Goal: Task Accomplishment & Management: Use online tool/utility

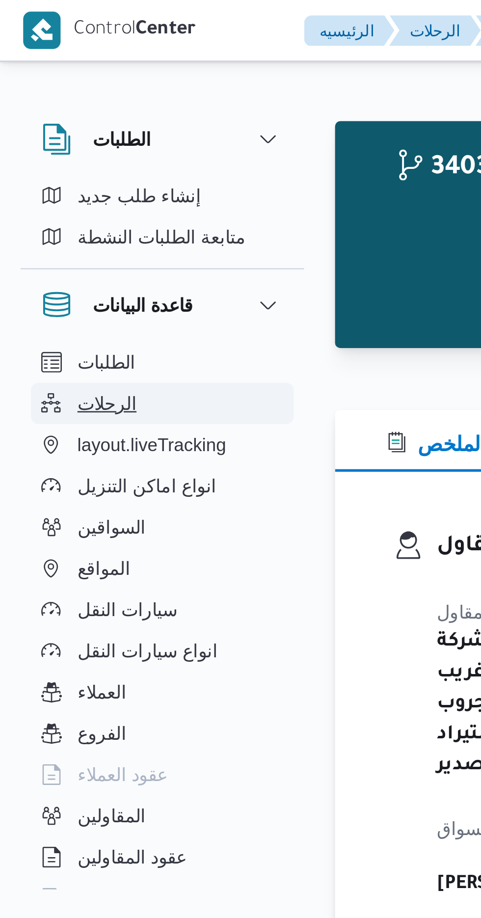
click at [50, 150] on button "الرحلات" at bounding box center [62, 154] width 100 height 16
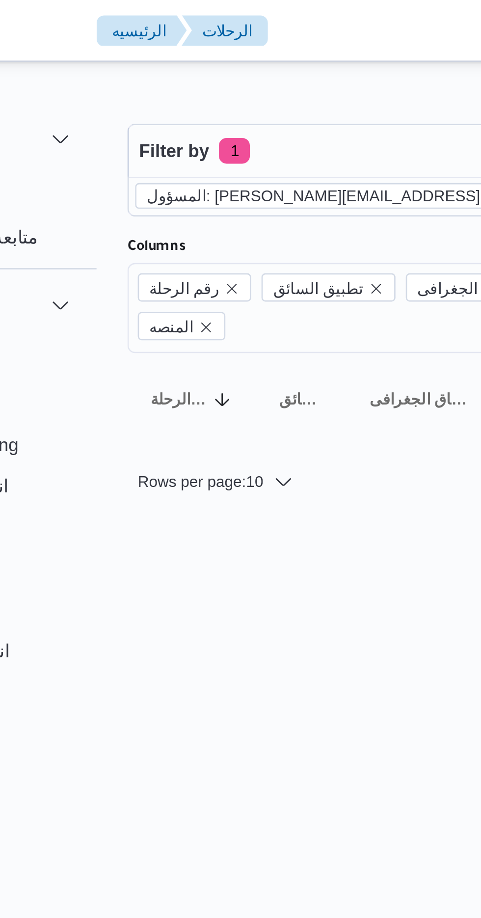
click at [312, 74] on icon "remove selected entity" at bounding box center [314, 75] width 4 height 4
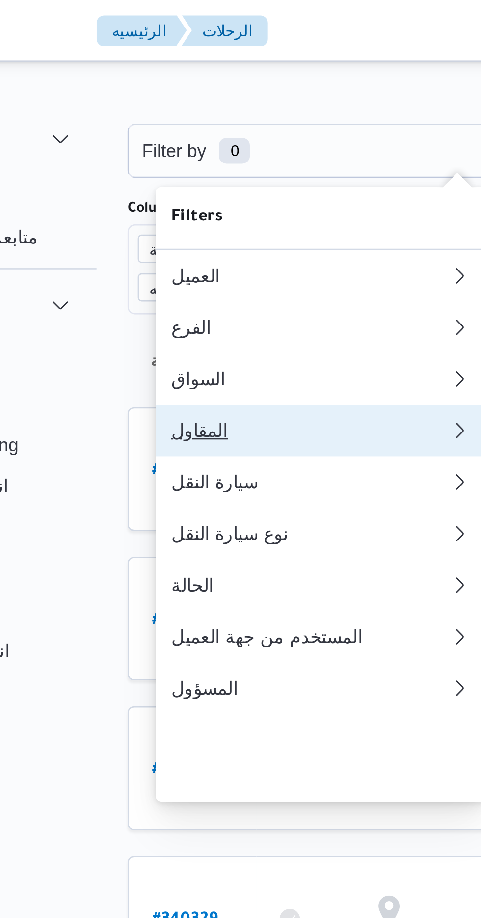
click at [177, 168] on div "المقاول" at bounding box center [197, 164] width 106 height 8
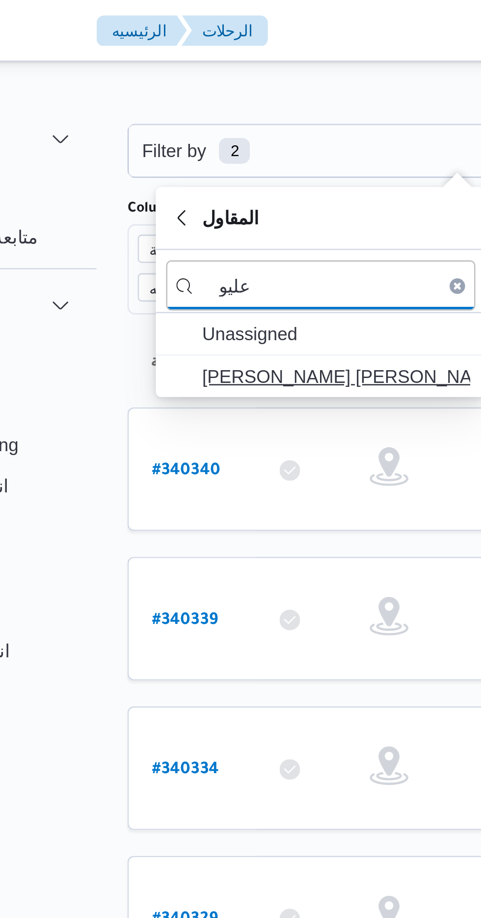
type input "عليو"
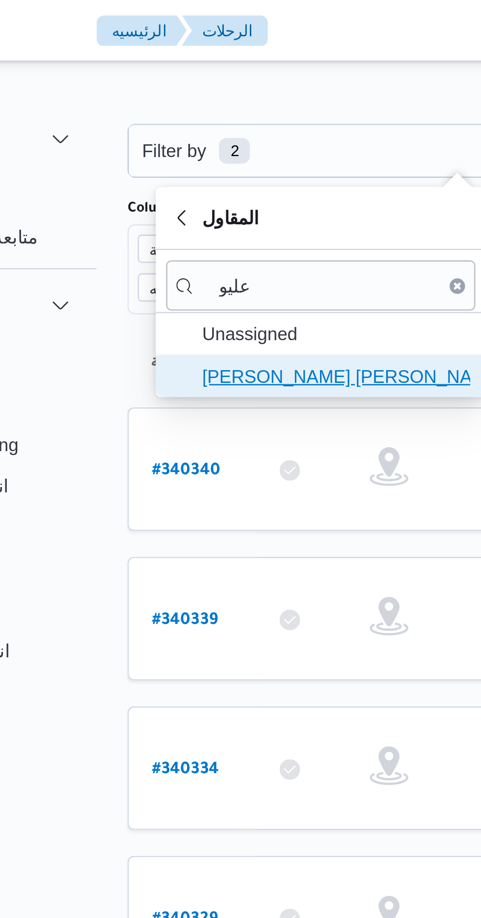
click at [216, 145] on span "[PERSON_NAME] [PERSON_NAME]" at bounding box center [207, 143] width 102 height 12
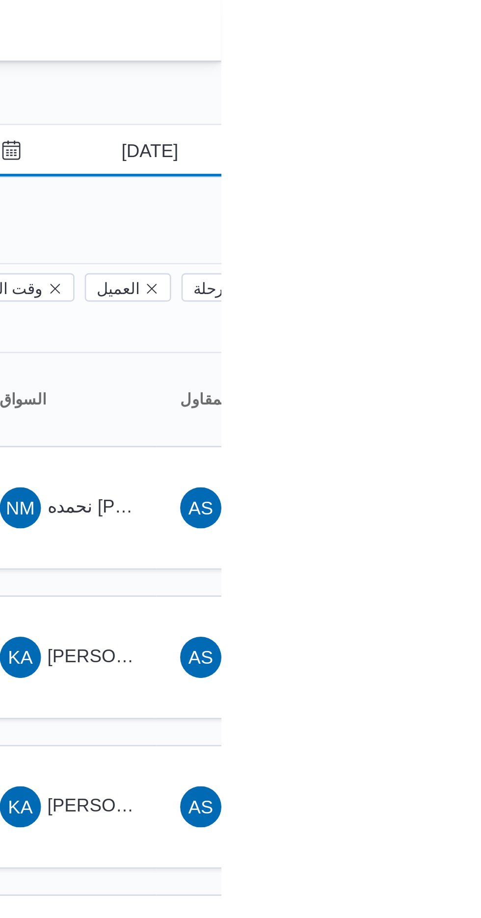
click at [453, 57] on input "[DATE]" at bounding box center [446, 58] width 111 height 20
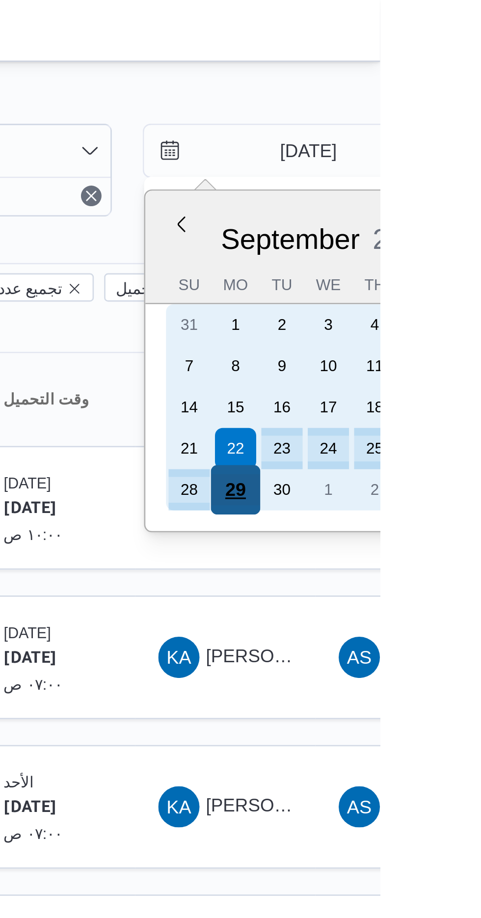
click at [426, 181] on div "29" at bounding box center [426, 186] width 19 height 19
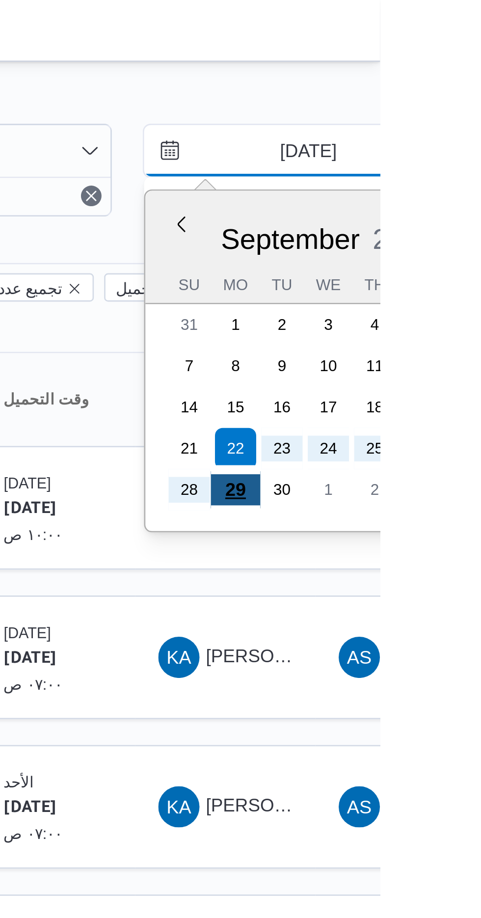
type input "[DATE]"
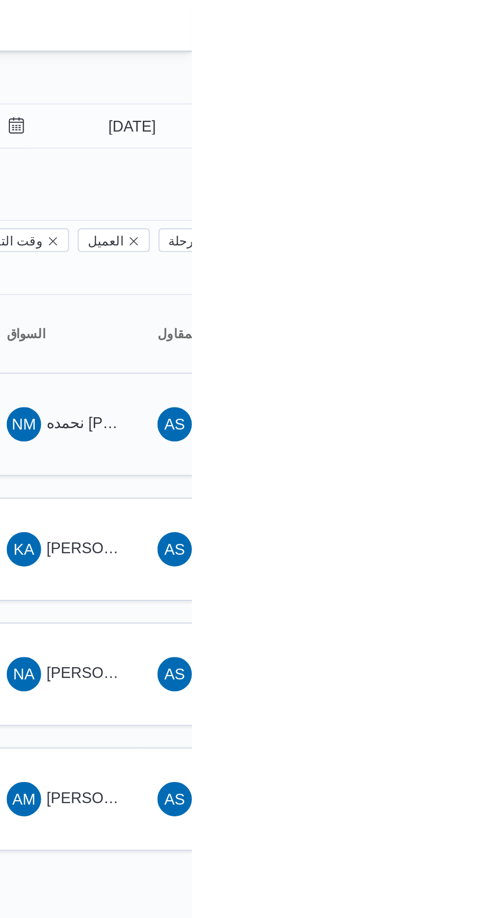
click at [425, 189] on span "نحمده [PERSON_NAME] [PERSON_NAME]" at bounding box center [482, 193] width 134 height 8
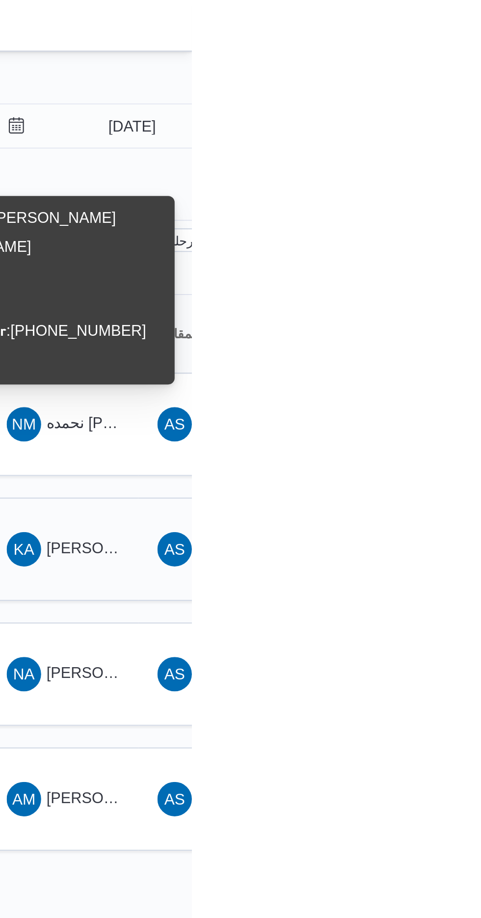
click at [421, 246] on span "[PERSON_NAME] ابراهيم" at bounding box center [454, 250] width 78 height 8
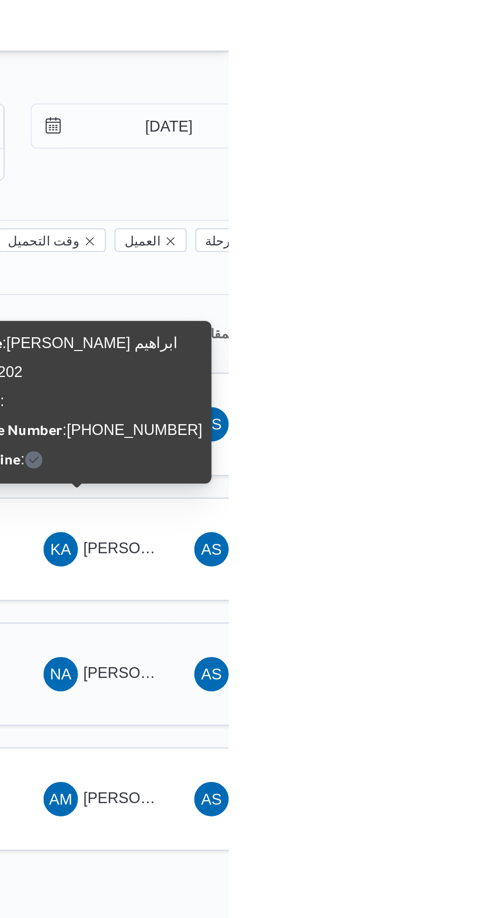
click at [422, 295] on div "NA [PERSON_NAME] [PERSON_NAME]" at bounding box center [422, 307] width 59 height 24
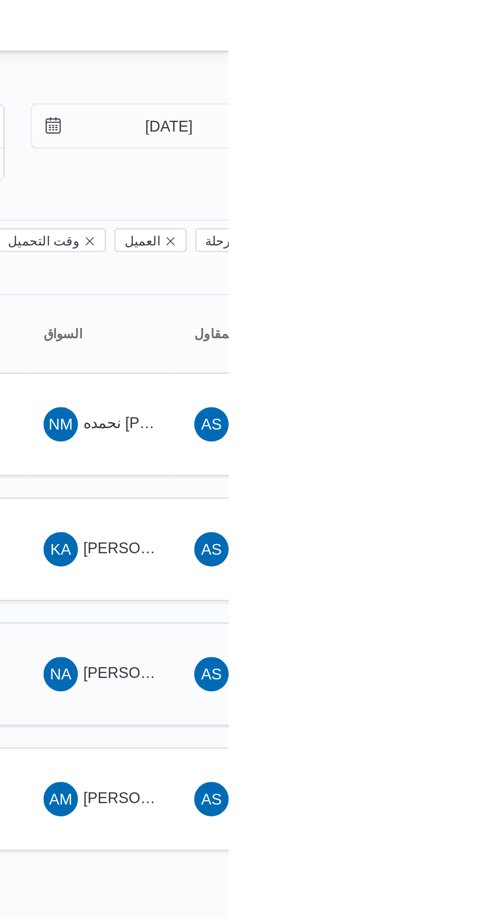
click at [428, 299] on span "NA [PERSON_NAME] [PERSON_NAME]" at bounding box center [421, 307] width 51 height 16
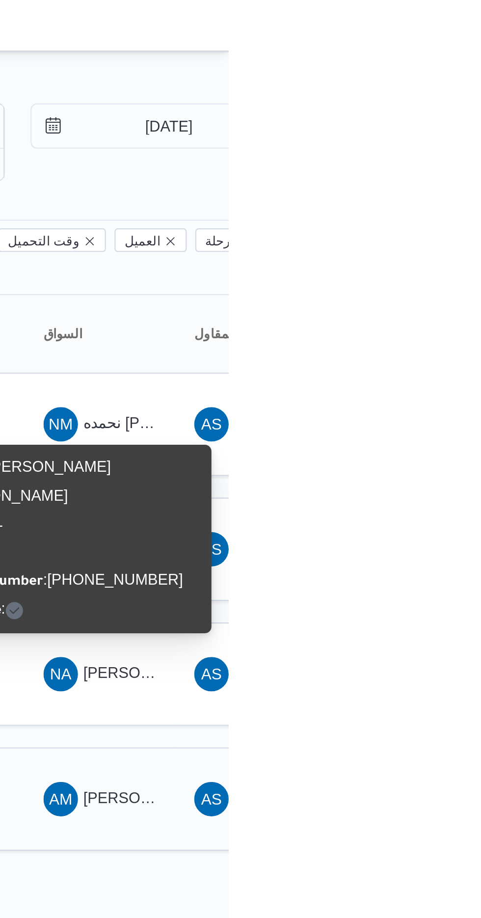
click at [427, 360] on span "[PERSON_NAME] [PERSON_NAME]" at bounding box center [472, 364] width 115 height 8
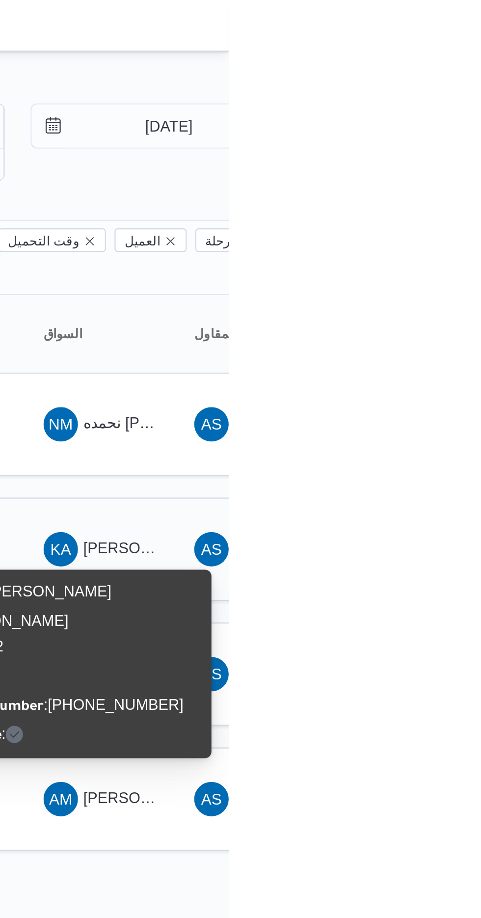
click at [428, 246] on span "[PERSON_NAME] ابراهيم" at bounding box center [454, 250] width 78 height 8
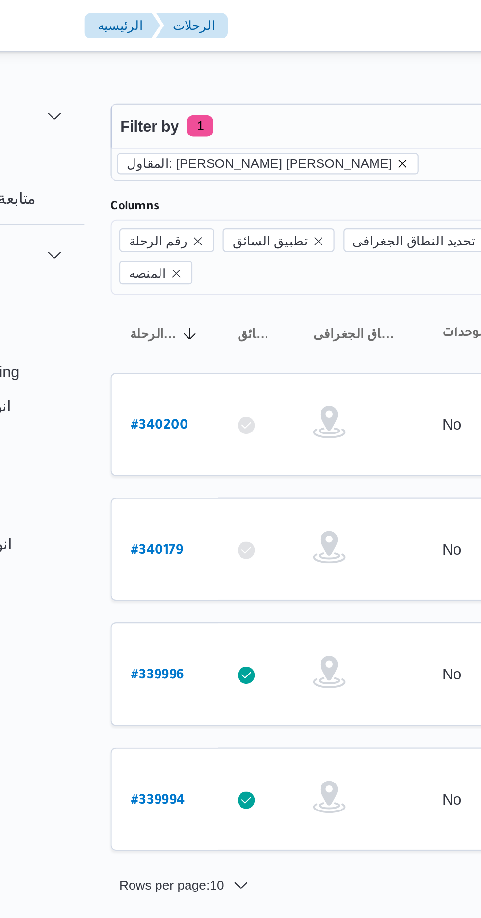
click at [259, 74] on icon "remove selected entity" at bounding box center [261, 75] width 4 height 4
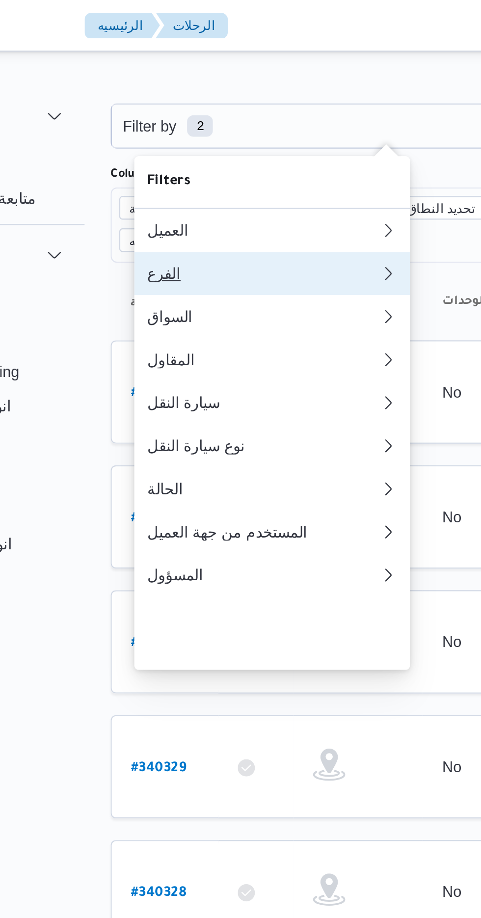
click at [186, 128] on div "الفرع" at bounding box center [197, 125] width 106 height 8
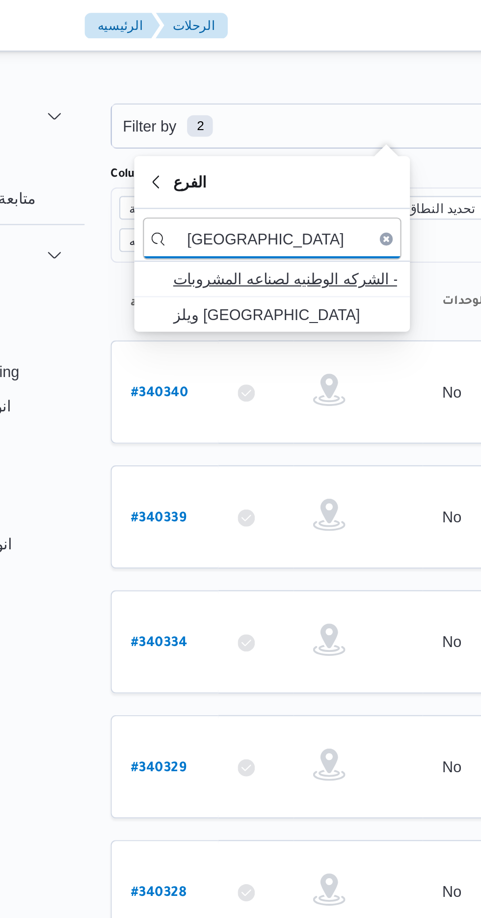
type input "[GEOGRAPHIC_DATA]"
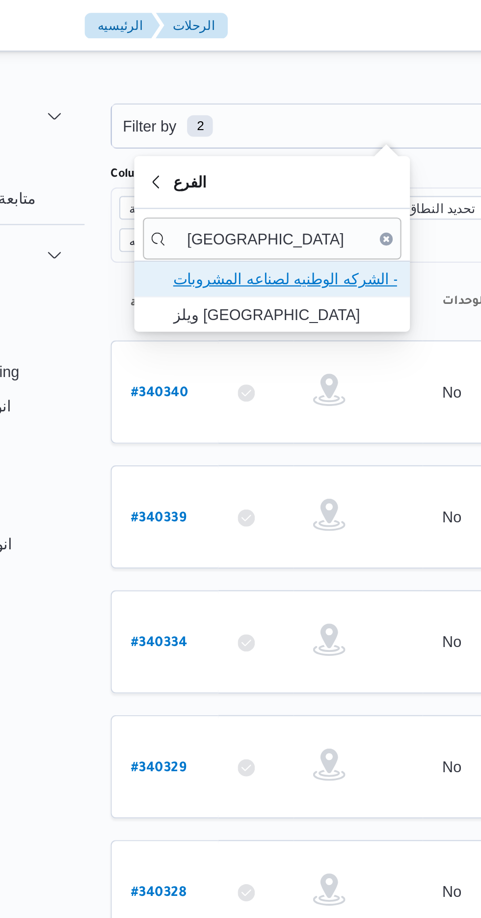
click at [237, 123] on span "مصنع ويلز - الشركه الوطنيه لصناعه المشروبات" at bounding box center [207, 127] width 102 height 12
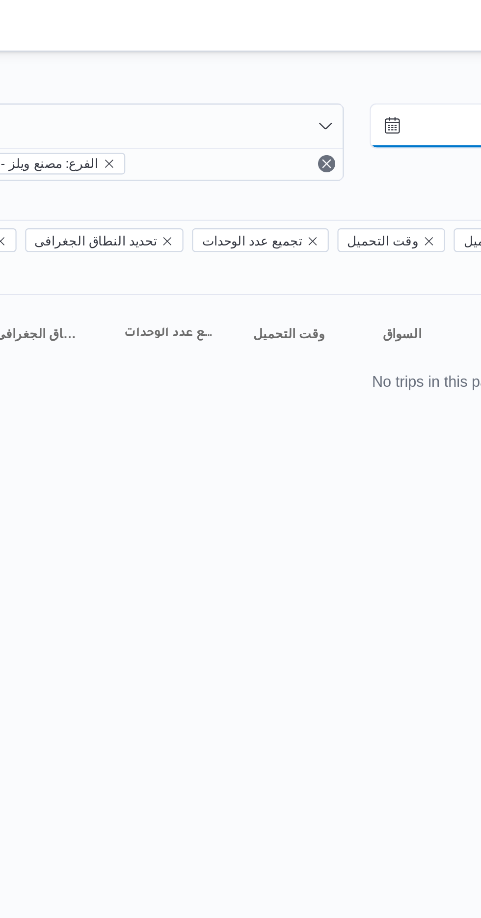
click at [417, 54] on input "[DATE]" at bounding box center [446, 58] width 111 height 20
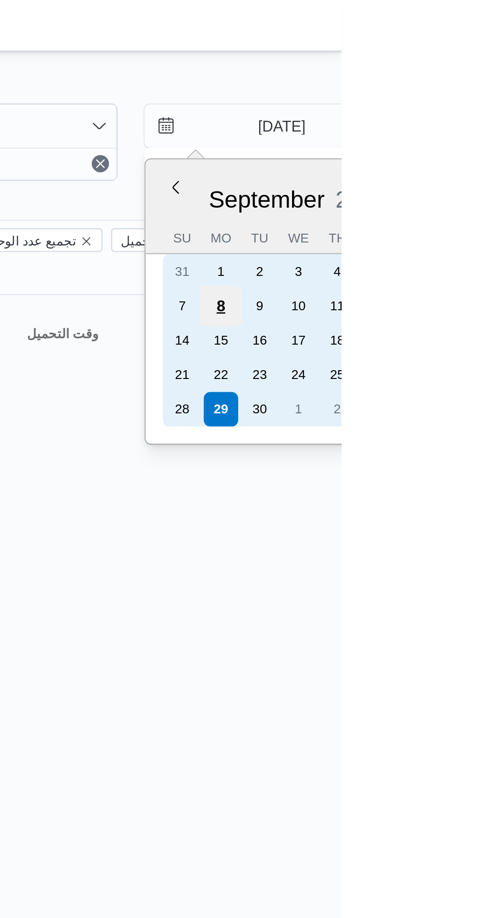
click at [427, 135] on div "8" at bounding box center [426, 139] width 19 height 19
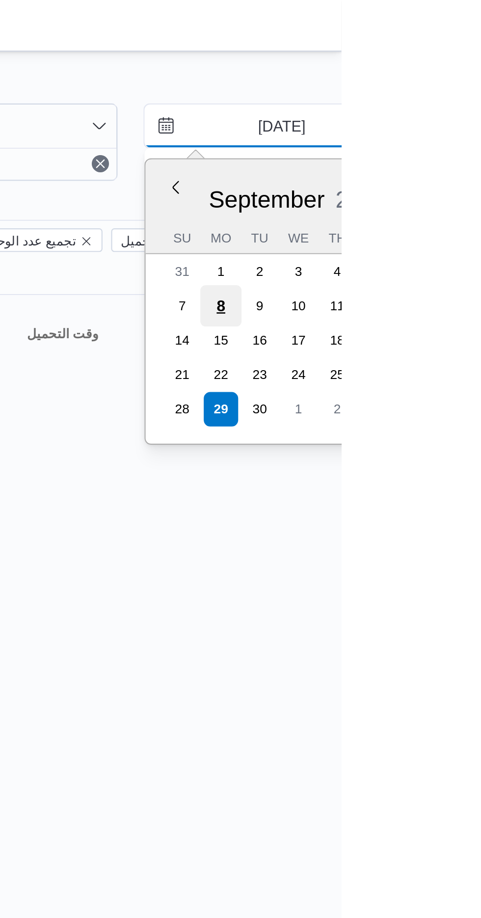
type input "[DATE]"
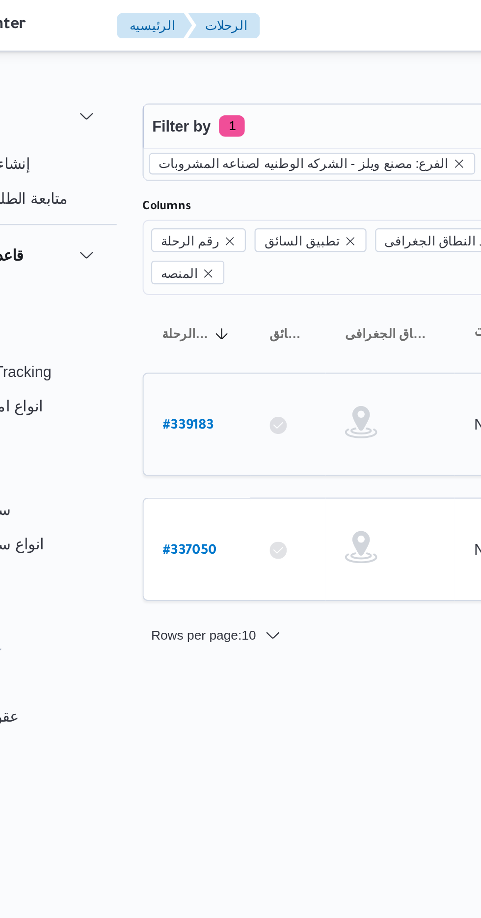
click at [143, 187] on link "# 339183" at bounding box center [148, 193] width 23 height 13
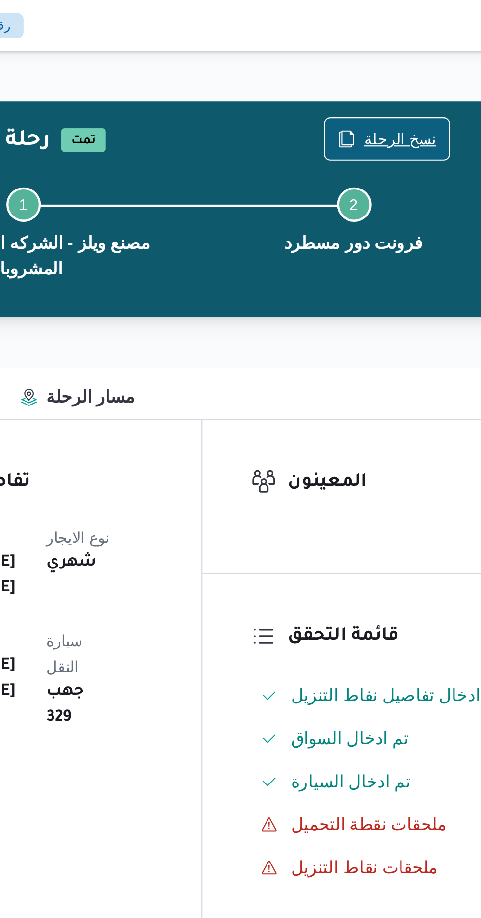
click at [393, 61] on span "نسخ الرحلة" at bounding box center [397, 63] width 33 height 12
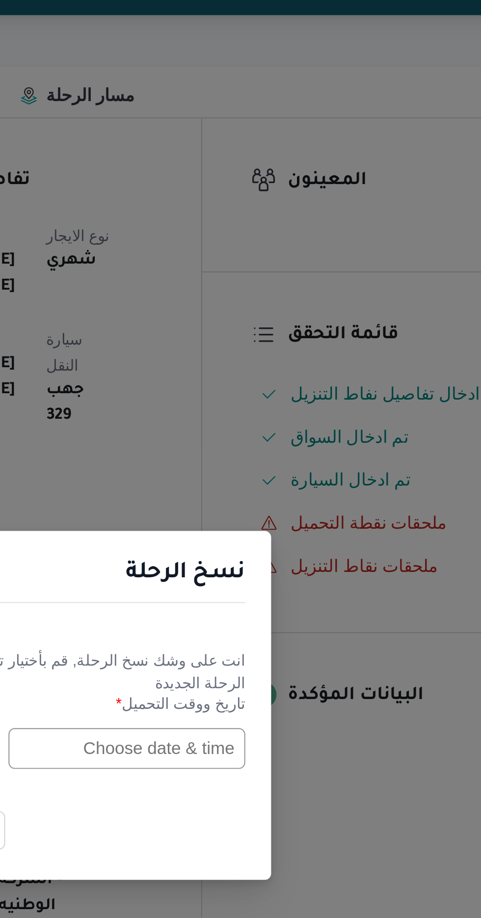
click at [276, 475] on input "text" at bounding box center [273, 478] width 108 height 19
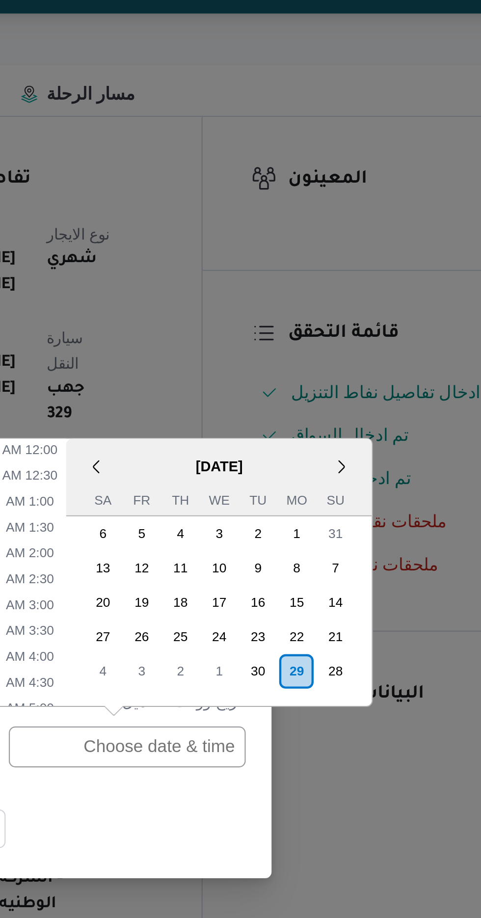
scroll to position [356, 0]
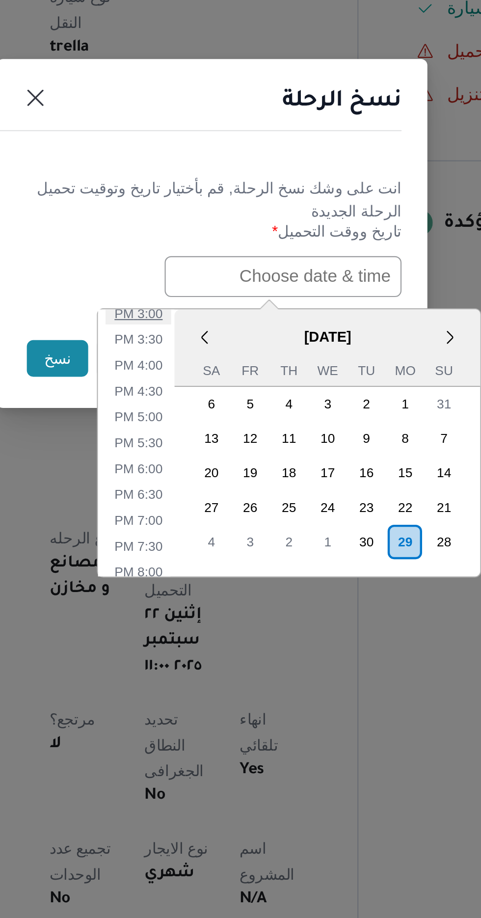
click at [208, 494] on li "3:00 PM" at bounding box center [207, 495] width 30 height 10
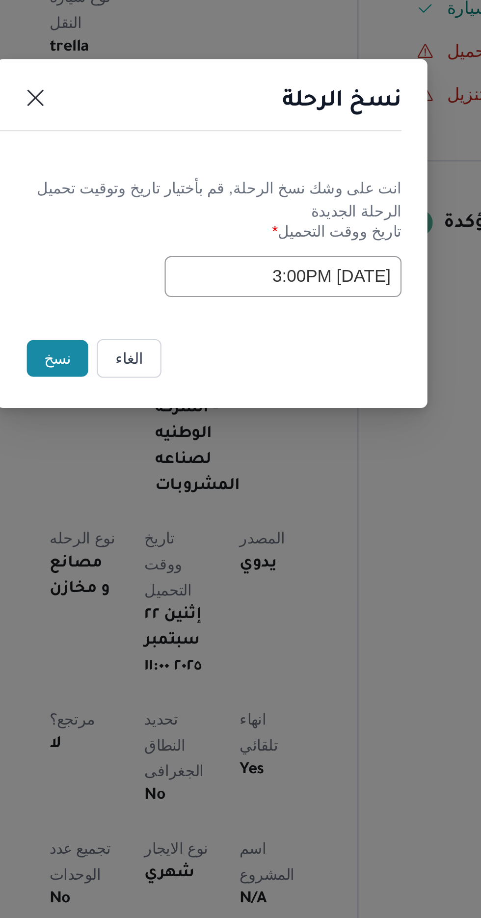
click at [263, 475] on input "[DATE] 3:00PM" at bounding box center [273, 478] width 108 height 19
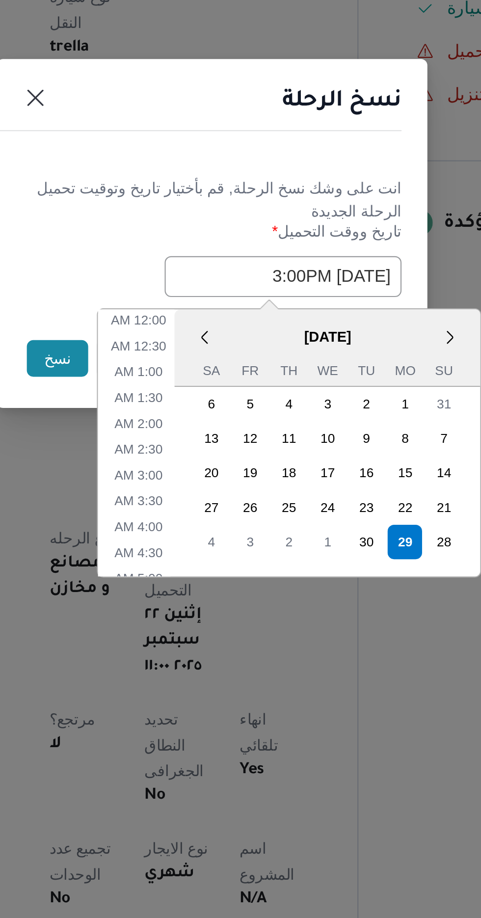
scroll to position [297, 0]
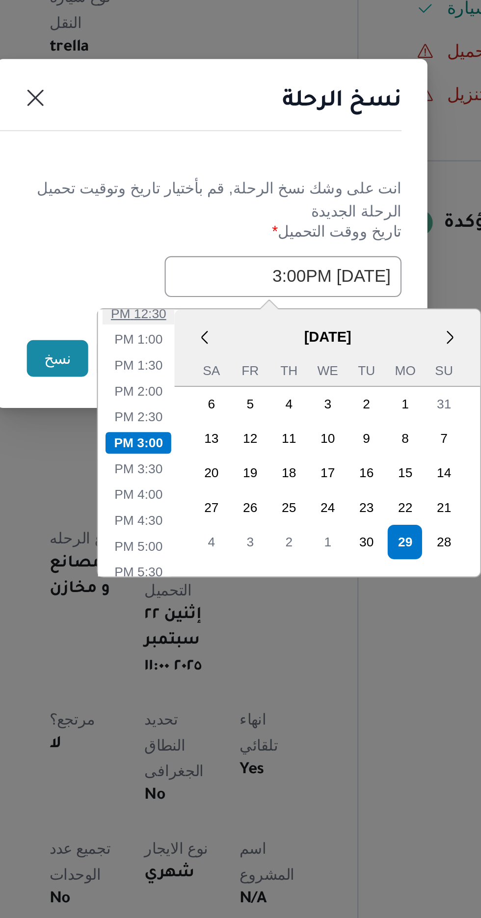
click at [209, 495] on li "12:30 PM" at bounding box center [206, 495] width 33 height 10
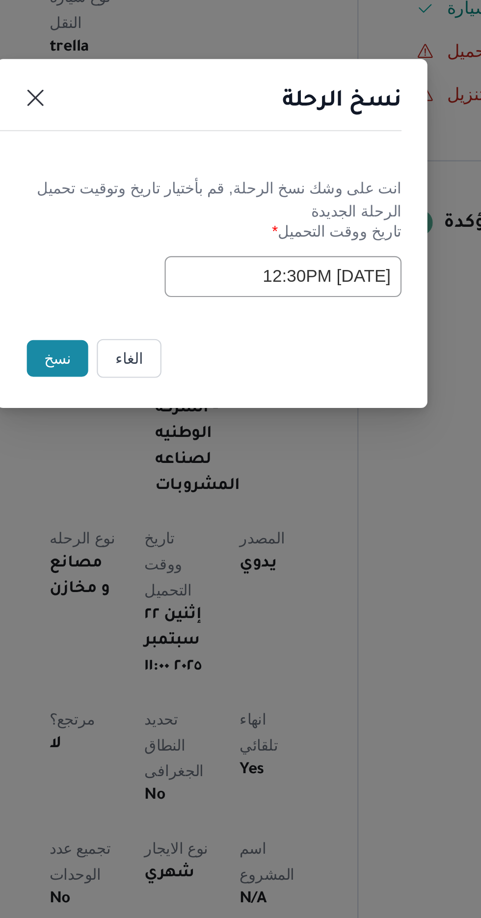
click at [253, 474] on input "[DATE] 12:30PM" at bounding box center [273, 478] width 108 height 19
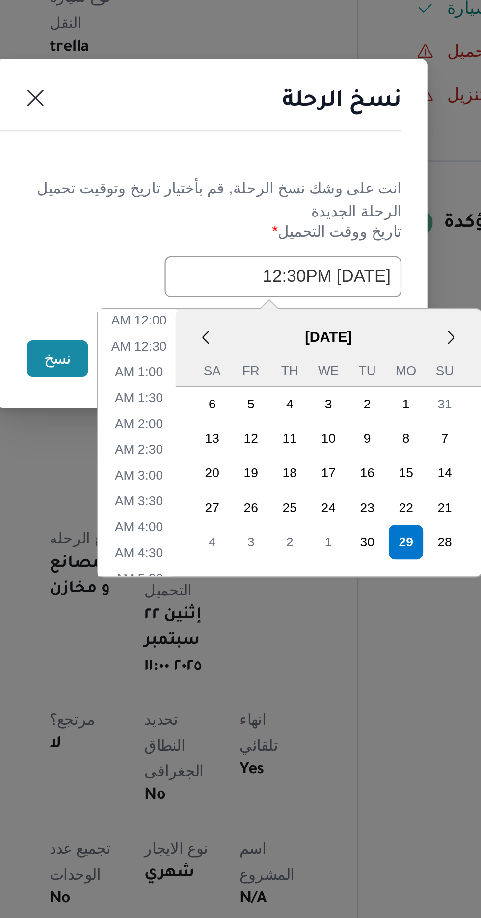
scroll to position [238, 0]
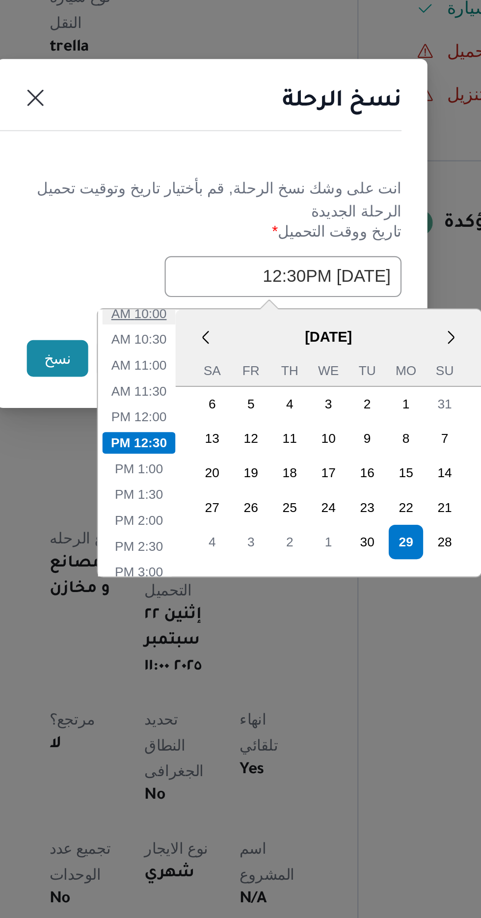
click at [211, 495] on li "10:00 AM" at bounding box center [206, 495] width 33 height 10
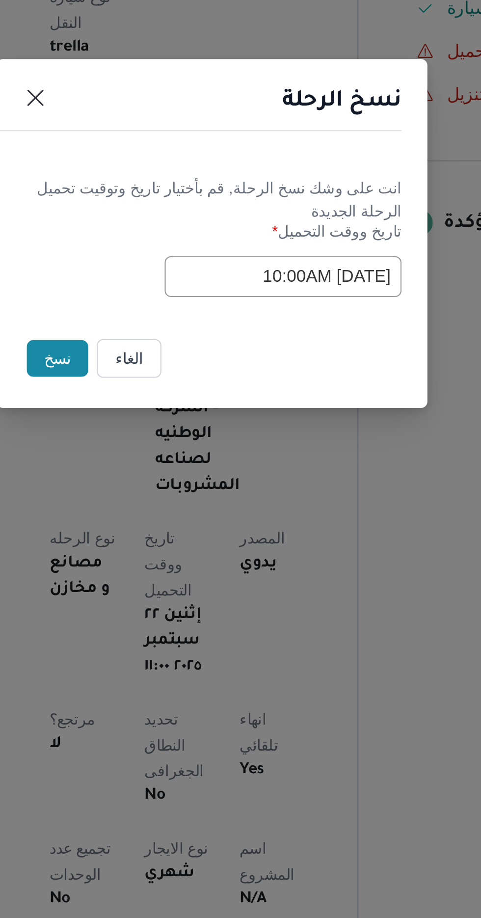
click at [242, 473] on input "[DATE] 10:00AM" at bounding box center [273, 478] width 108 height 19
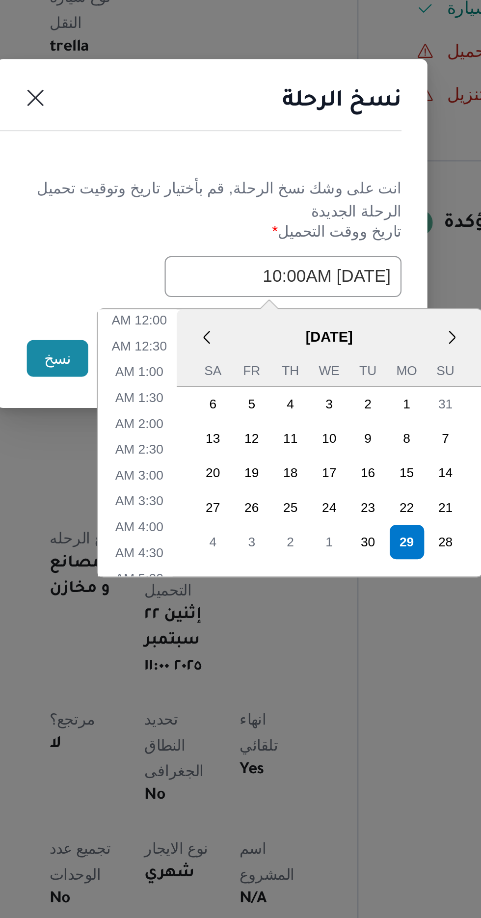
scroll to position [180, 0]
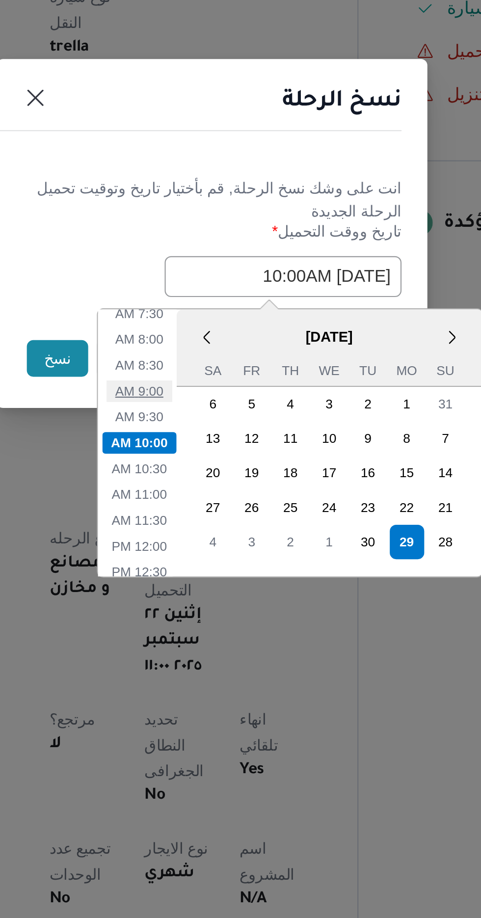
click at [211, 526] on li "9:00 AM" at bounding box center [207, 531] width 30 height 10
type input "[DATE] 9:00AM"
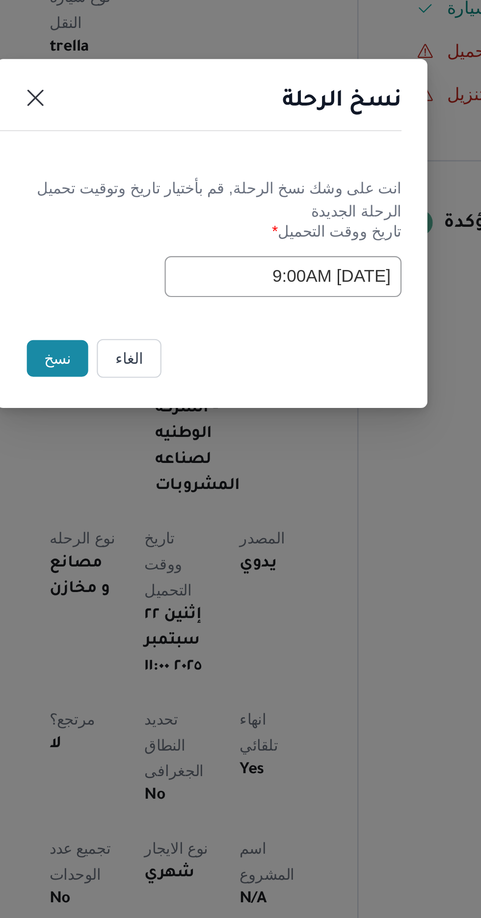
click at [167, 510] on button "نسخ" at bounding box center [170, 515] width 28 height 17
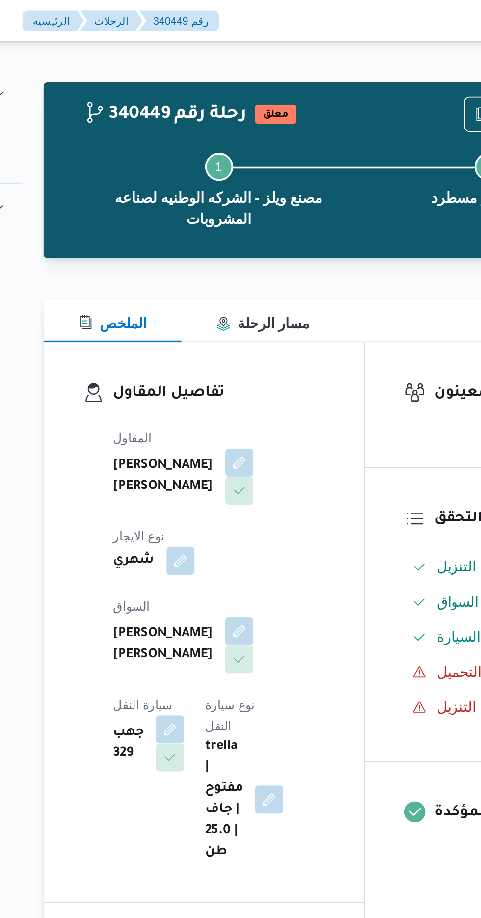
click at [206, 400] on span at bounding box center [195, 408] width 21 height 16
click at [206, 399] on button "button" at bounding box center [198, 407] width 16 height 16
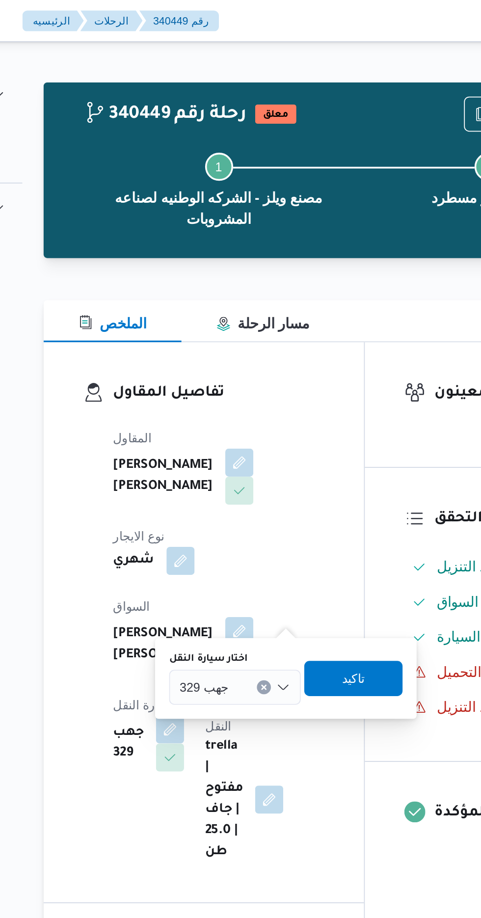
click at [247, 377] on div "جهب 329" at bounding box center [235, 384] width 74 height 20
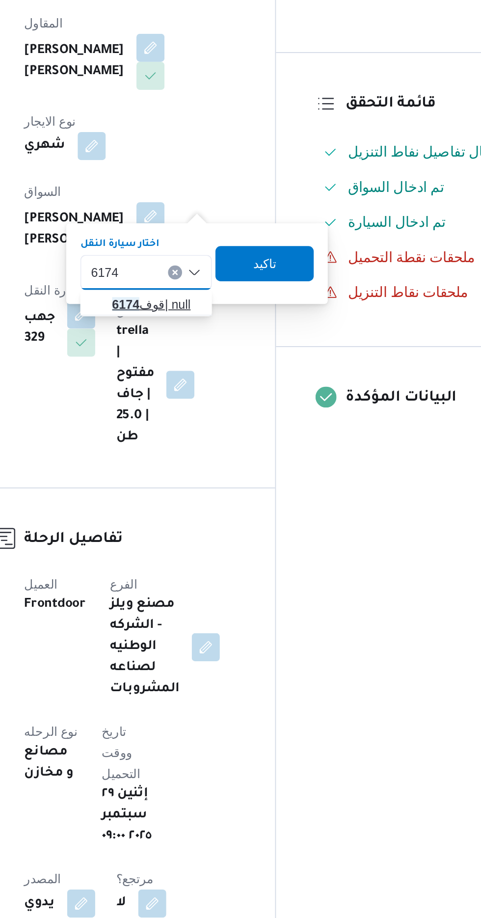
type input "6174"
click at [242, 403] on span "قوف 6174 | null" at bounding box center [240, 402] width 50 height 12
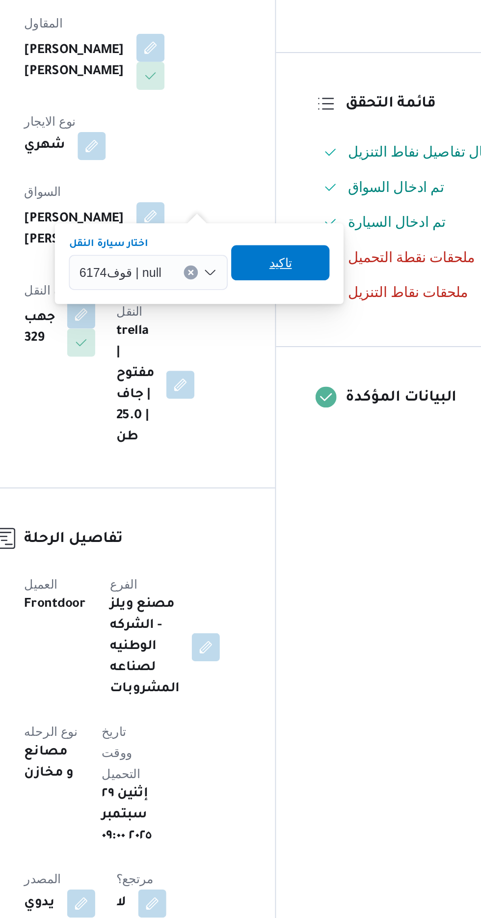
click at [321, 380] on span "تاكيد" at bounding box center [309, 379] width 55 height 20
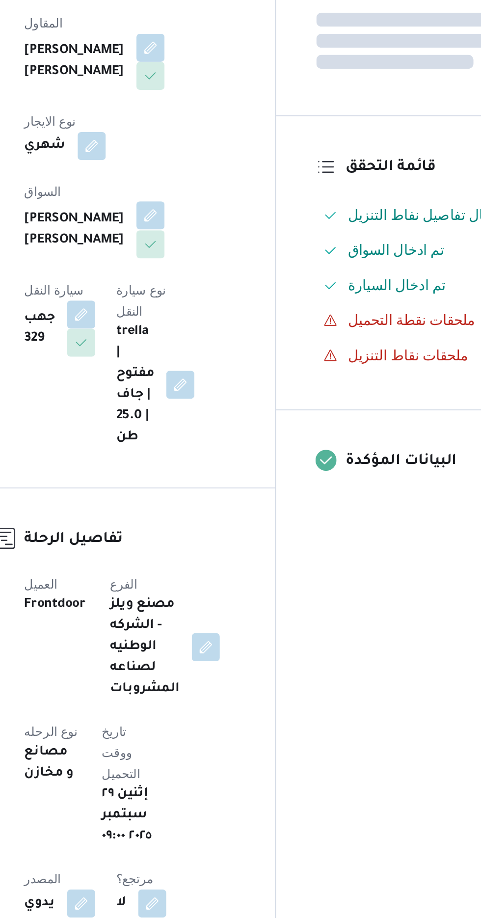
click at [229, 344] on button "button" at bounding box center [237, 352] width 16 height 16
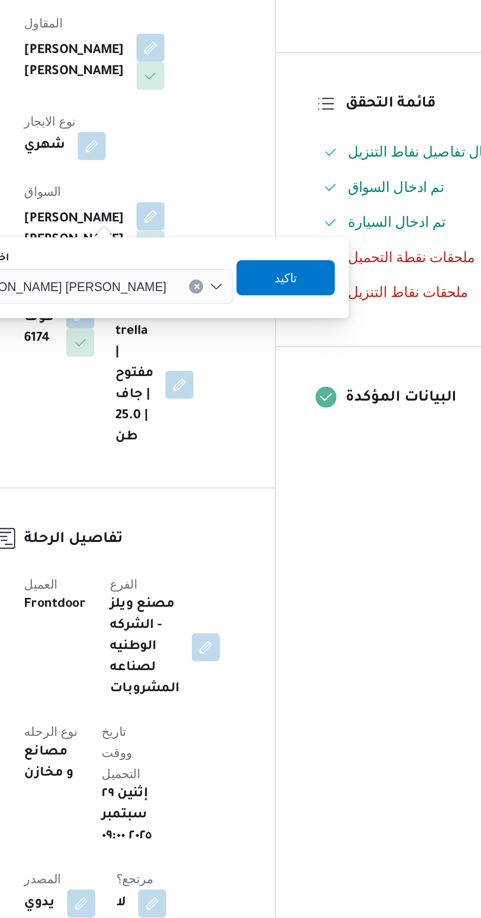
click at [195, 392] on span "[PERSON_NAME] [PERSON_NAME]" at bounding box center [188, 391] width 115 height 11
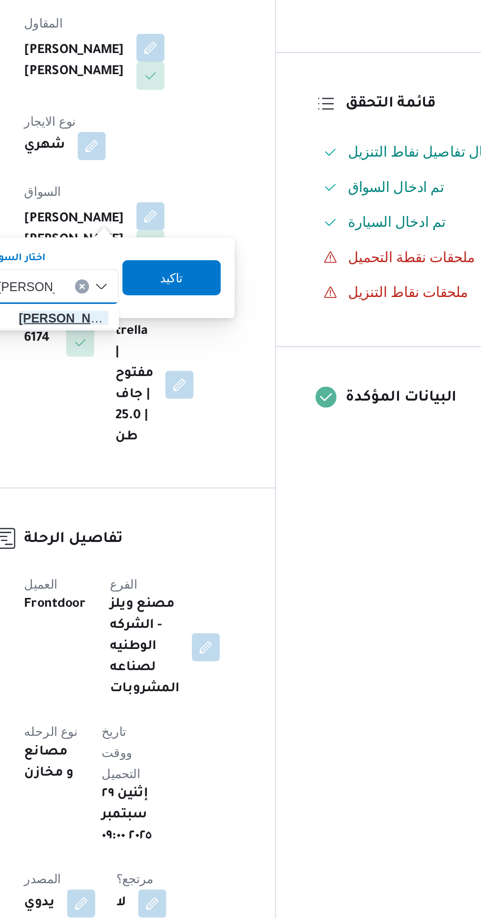
type input "[PERSON_NAME]"
click at [199, 406] on span "[PERSON_NAME] يد [PERSON_NAME]" at bounding box center [188, 410] width 50 height 12
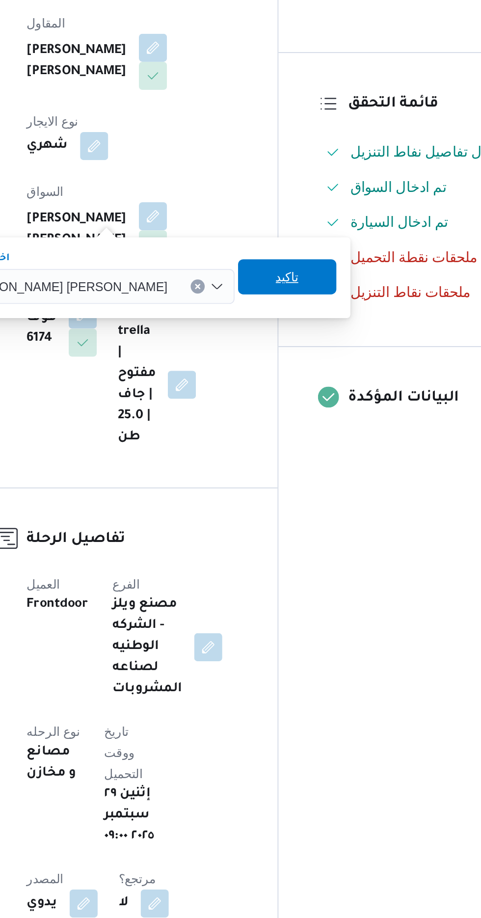
click at [285, 386] on span "تاكيد" at bounding box center [312, 387] width 55 height 20
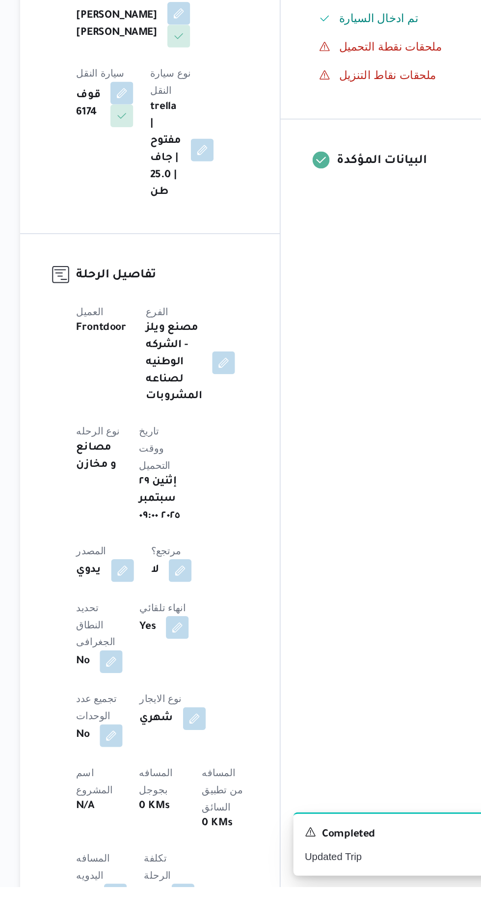
scroll to position [39, 0]
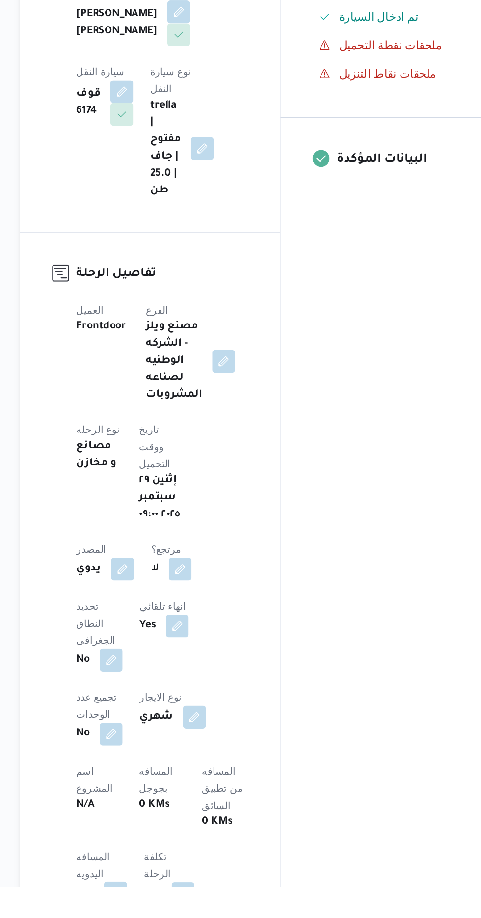
click at [189, 914] on button "button" at bounding box center [193, 922] width 16 height 16
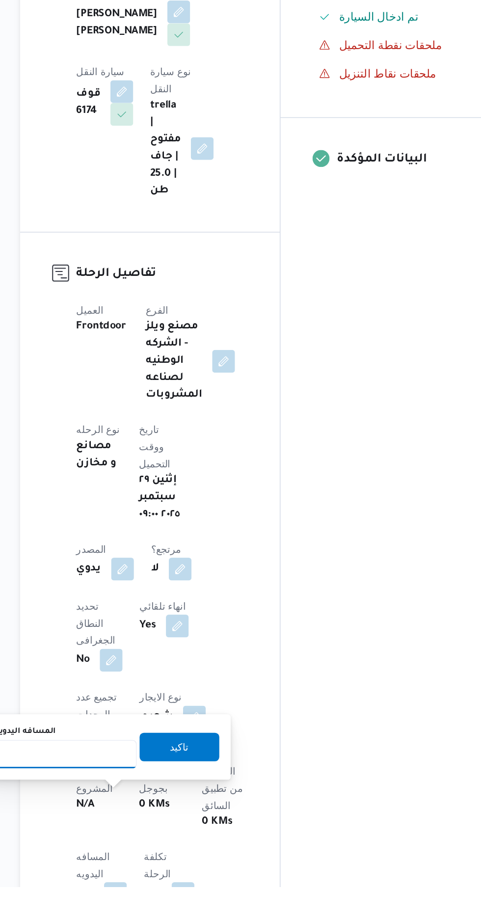
click at [169, 829] on input "المسافه اليدويه" at bounding box center [159, 826] width 98 height 20
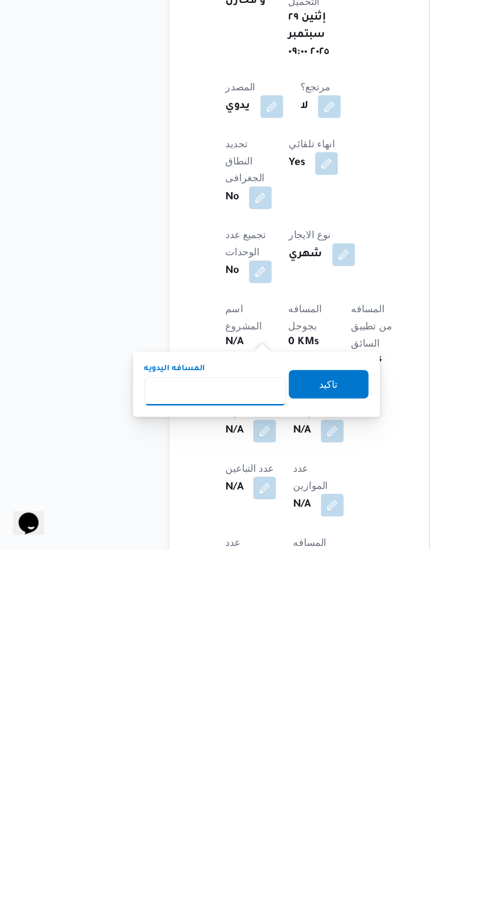
scroll to position [203, 0]
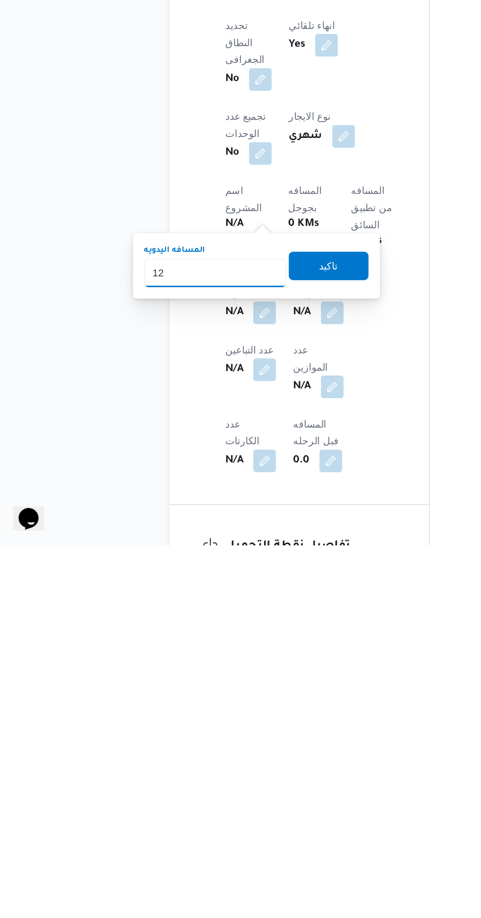
type input "120"
click at [258, 730] on span "تاكيد" at bounding box center [237, 725] width 55 height 20
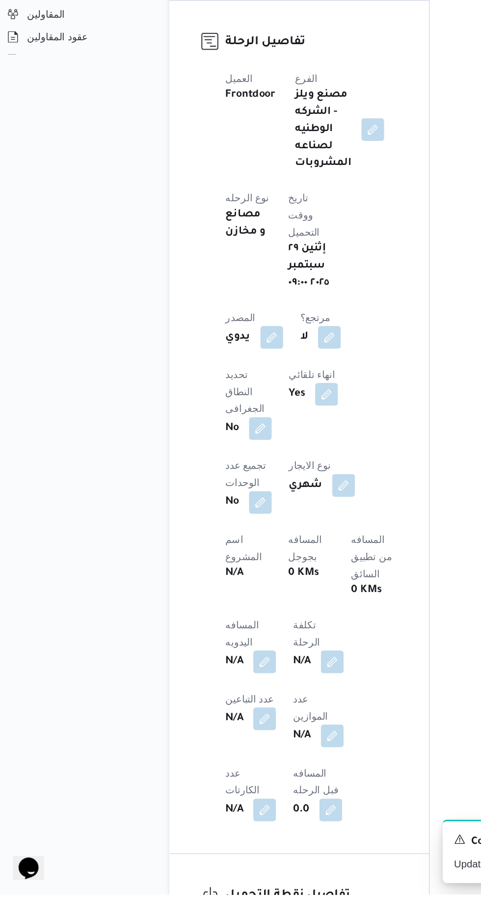
scroll to position [252, 0]
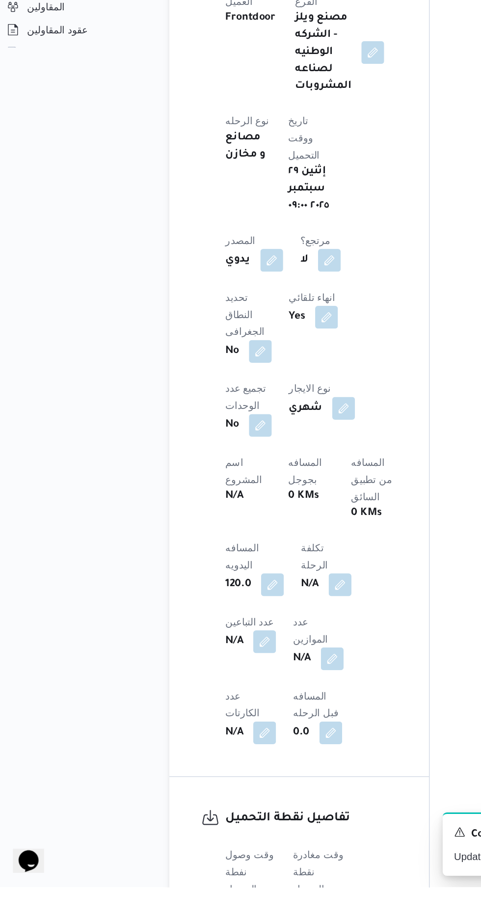
click at [196, 917] on button "button" at bounding box center [193, 932] width 16 height 16
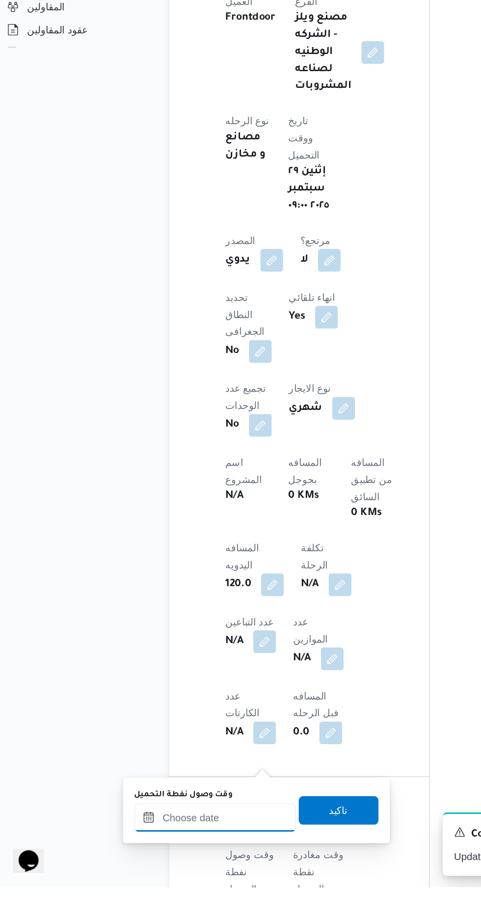
click at [150, 869] on input "وقت وصول نفطة التحميل" at bounding box center [159, 870] width 111 height 20
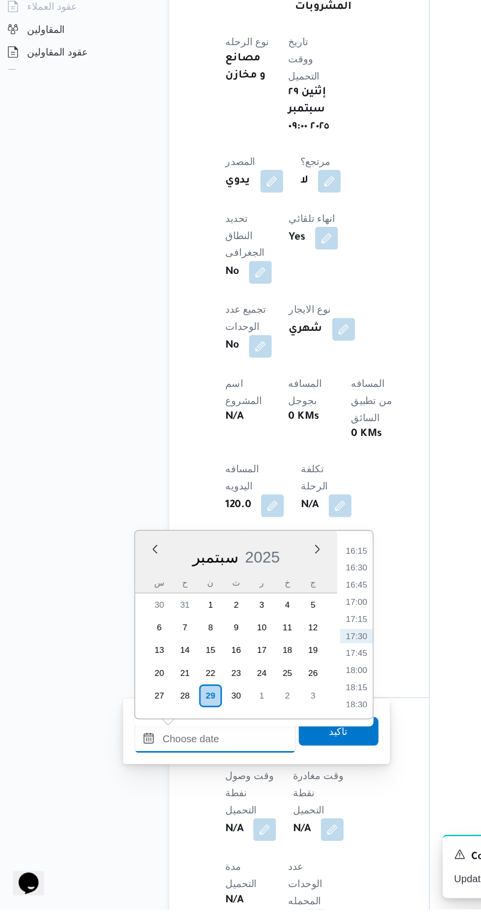
scroll to position [391, 0]
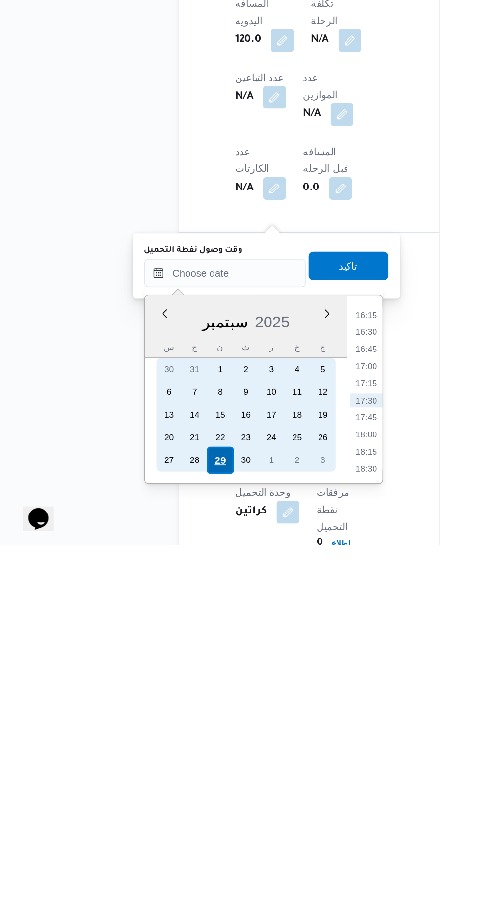
click at [158, 854] on div "29" at bounding box center [155, 859] width 19 height 19
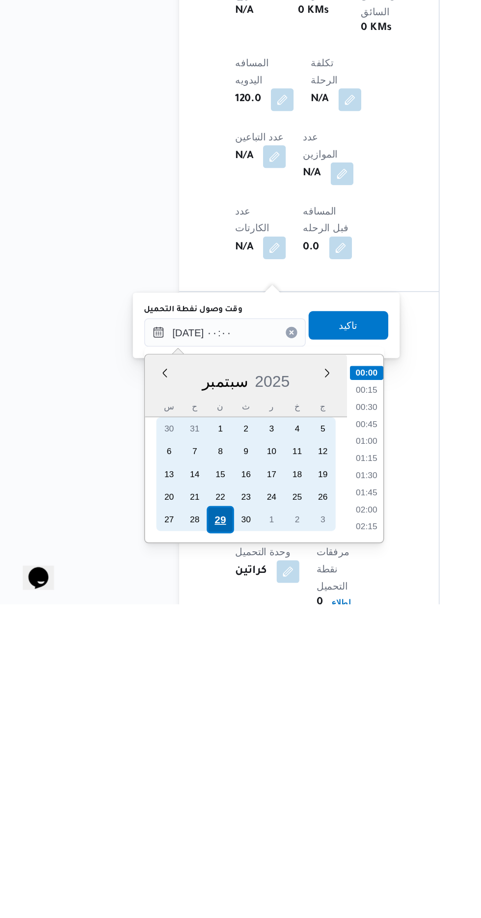
scroll to position [392, 0]
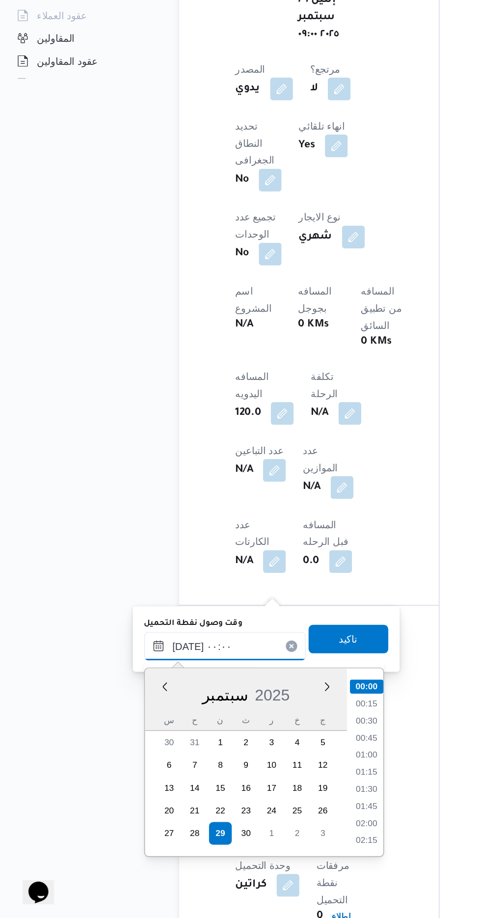
click at [107, 735] on input "[DATE] ٠٠:٠٠" at bounding box center [159, 730] width 111 height 20
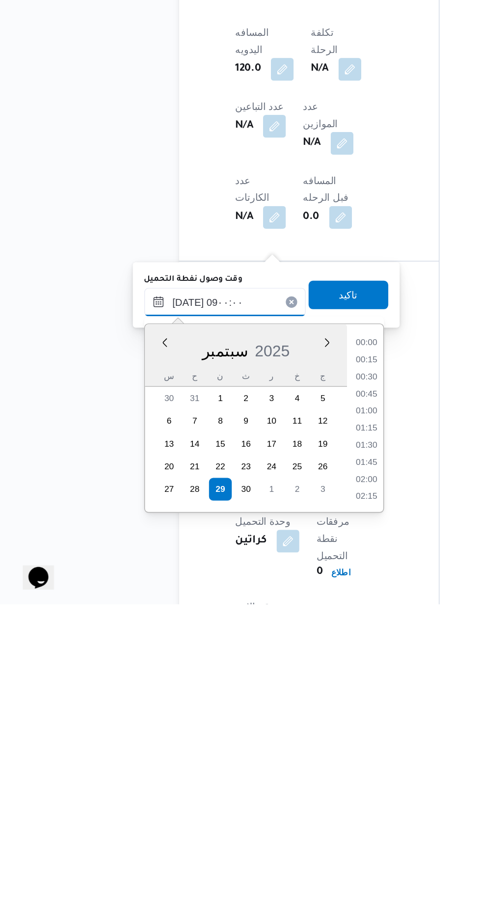
scroll to position [321, 0]
click at [254, 841] on li "09:00" at bounding box center [256, 841] width 23 height 10
type input "[DATE] ٠٩:٠٠"
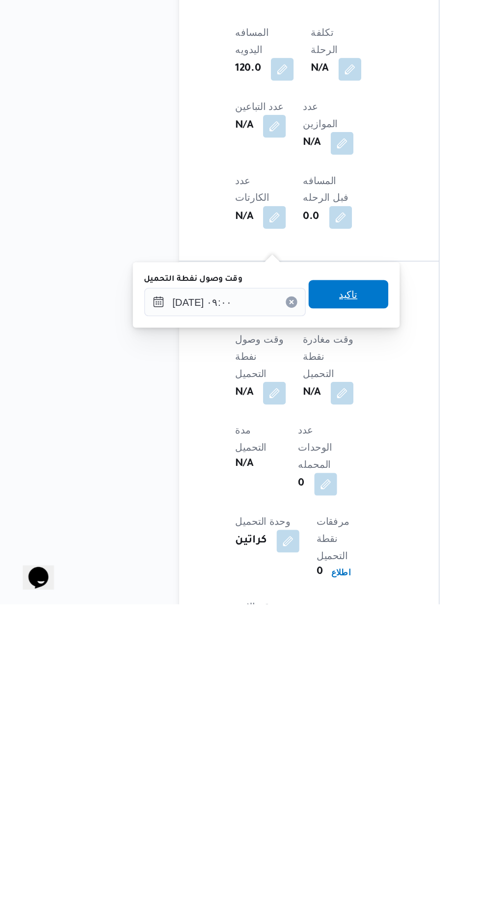
click at [268, 697] on span "تاكيد" at bounding box center [244, 704] width 55 height 20
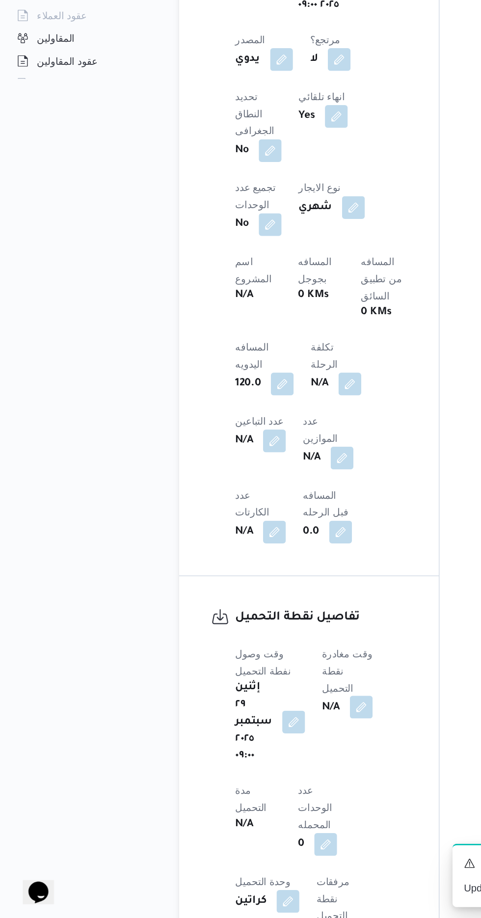
click at [248, 764] on button "button" at bounding box center [253, 772] width 16 height 16
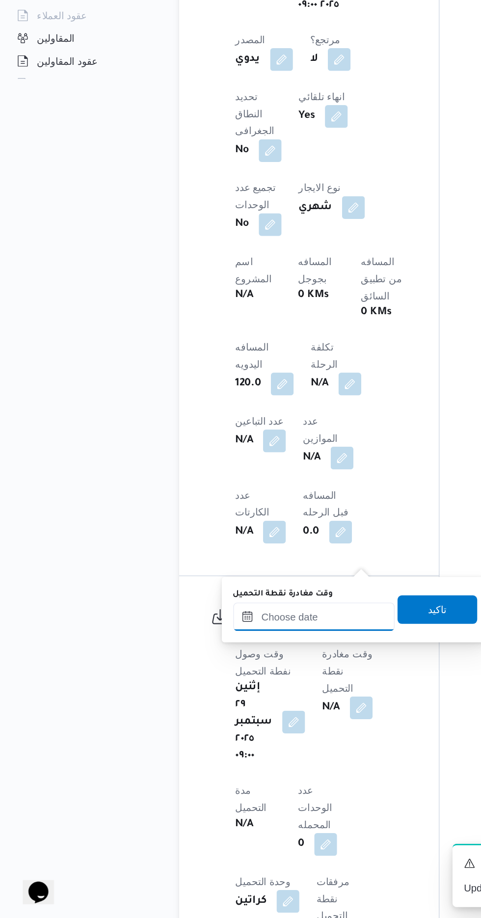
click at [232, 711] on input "وقت مغادرة نقطة التحميل" at bounding box center [220, 710] width 111 height 20
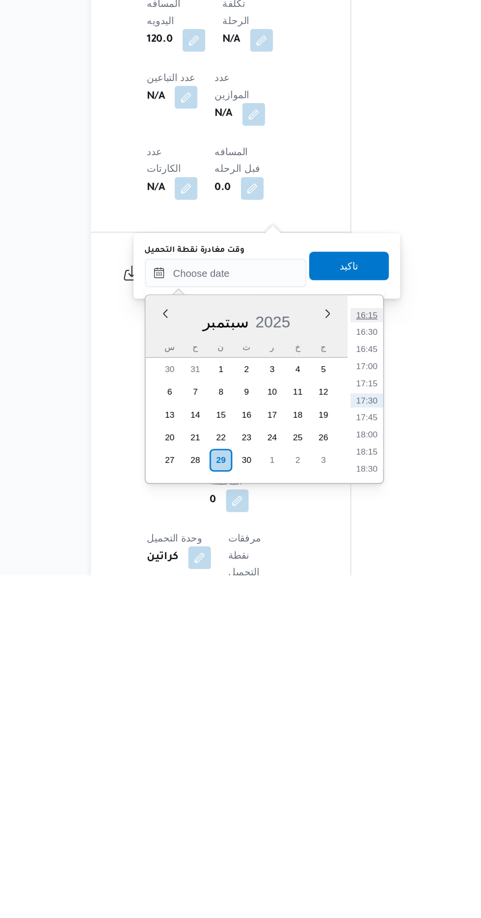
click at [324, 738] on li "16:15" at bounding box center [318, 739] width 23 height 10
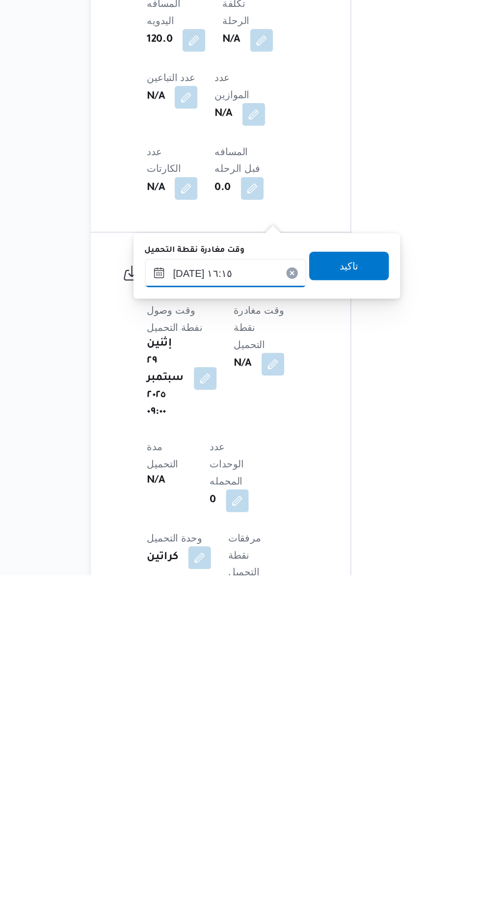
scroll to position [412, 0]
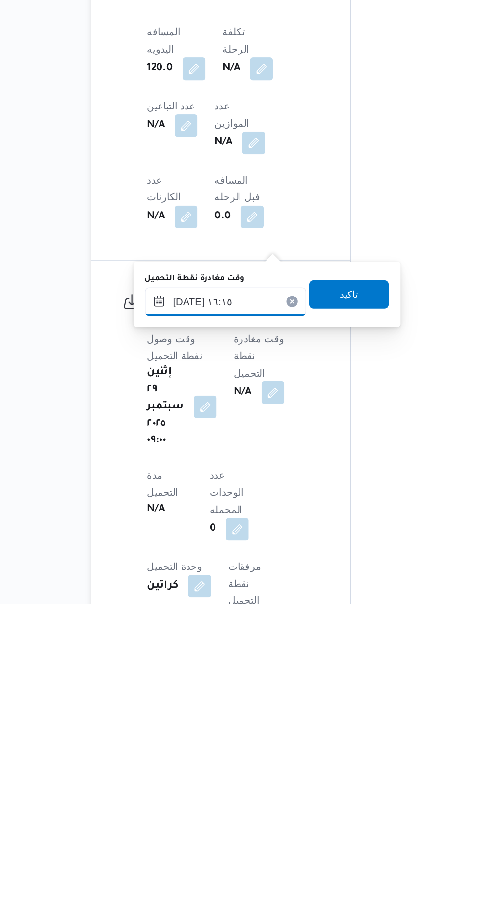
click at [252, 707] on input "[DATE] ١٦:١٥" at bounding box center [220, 709] width 111 height 20
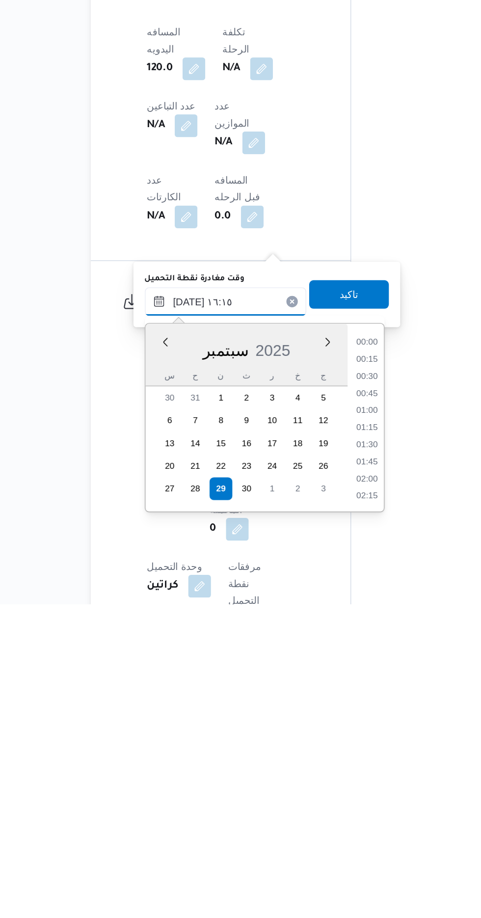
scroll to position [706, 0]
click at [322, 739] on li "15:00" at bounding box center [318, 738] width 23 height 10
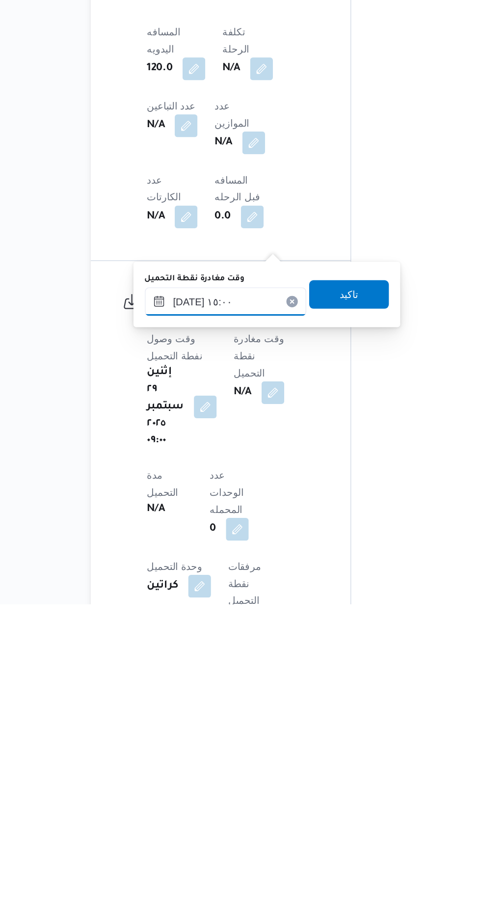
click at [249, 705] on input "[DATE] ١٥:٠٠" at bounding box center [220, 709] width 111 height 20
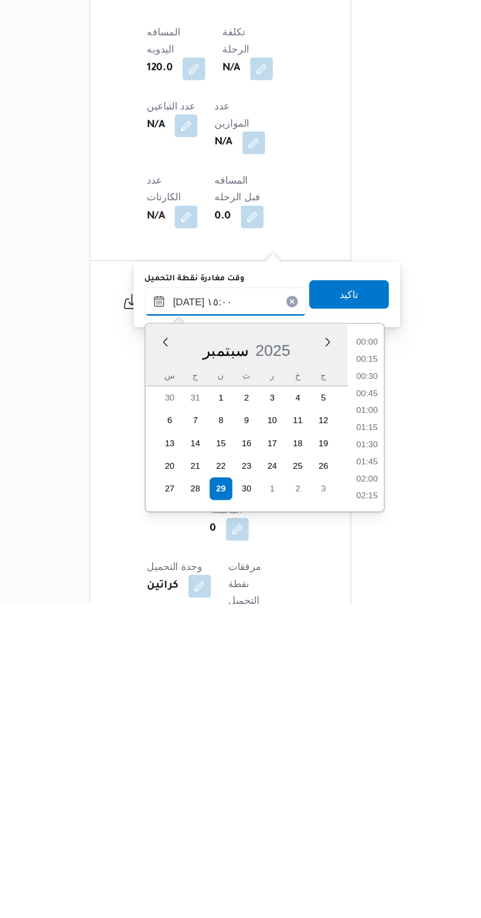
scroll to position [647, 0]
click at [319, 746] on li "14:00" at bounding box center [318, 750] width 23 height 10
type input "[DATE] ١٤:٠٠"
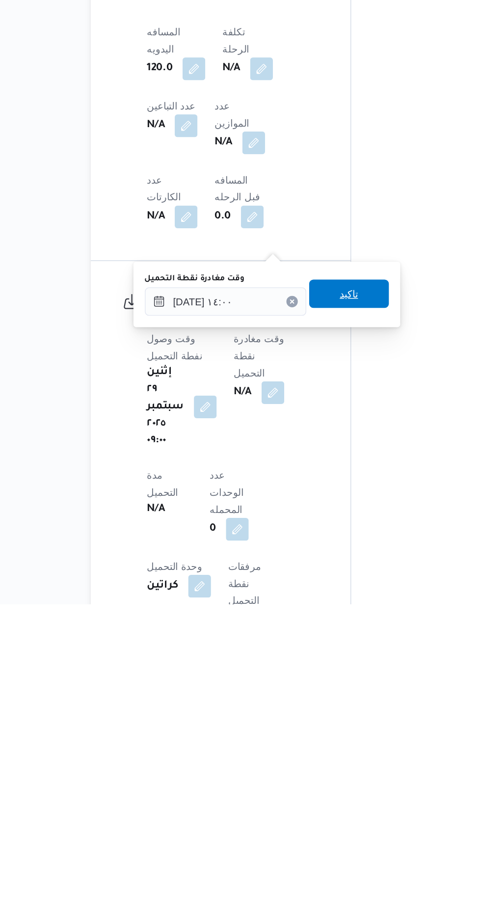
click at [312, 702] on span "تاكيد" at bounding box center [305, 704] width 13 height 12
